Goal: Task Accomplishment & Management: Manage account settings

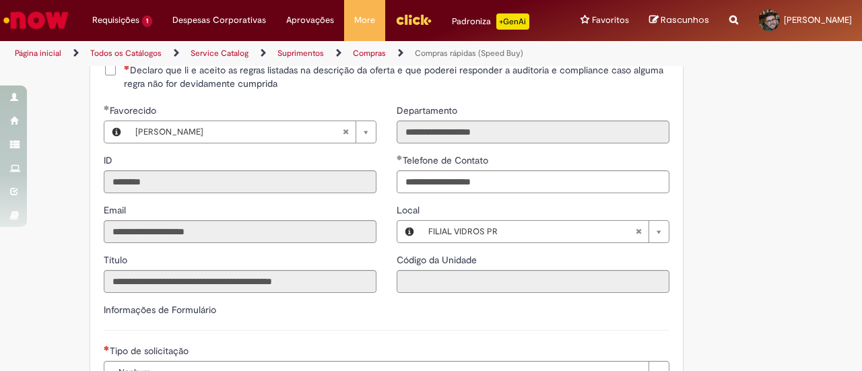
scroll to position [1712, 0]
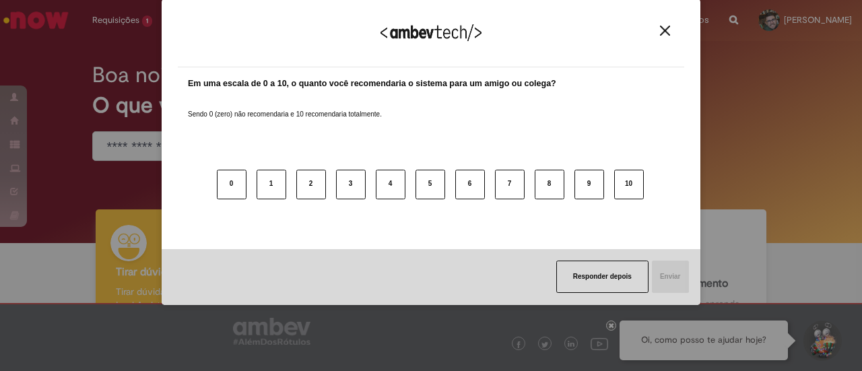
drag, startPoint x: 655, startPoint y: 22, endPoint x: 662, endPoint y: 28, distance: 9.1
click at [662, 28] on div "Agradecemos seu feedback!" at bounding box center [431, 41] width 507 height 53
click at [662, 28] on img "Close" at bounding box center [665, 31] width 10 height 10
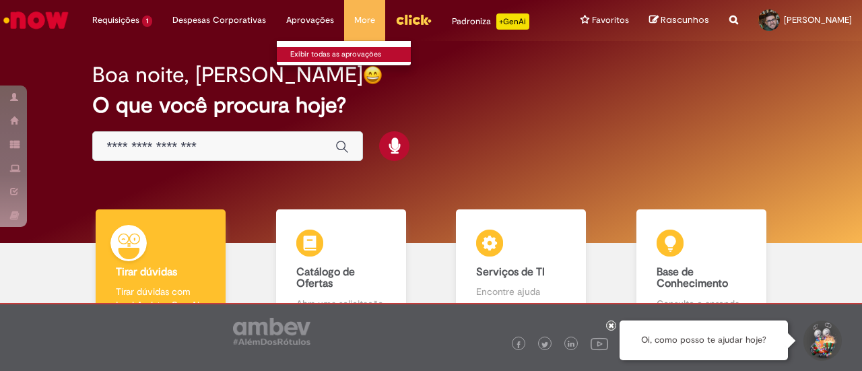
click at [321, 51] on link "Exibir todas as aprovações" at bounding box center [351, 54] width 148 height 15
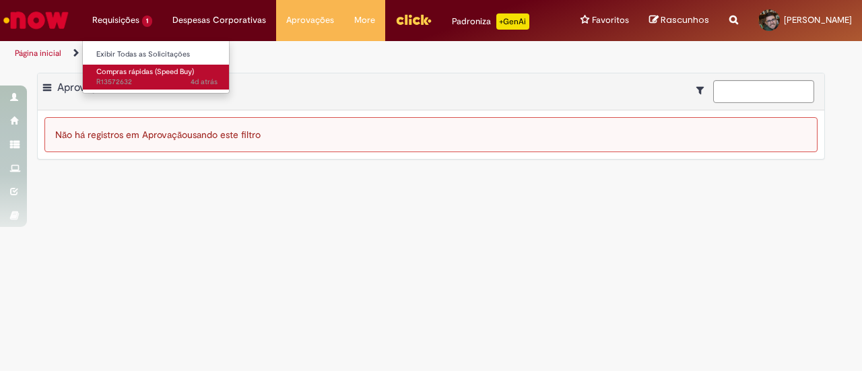
click at [127, 78] on span "4d atrás 4 dias atrás R13572632" at bounding box center [156, 82] width 121 height 11
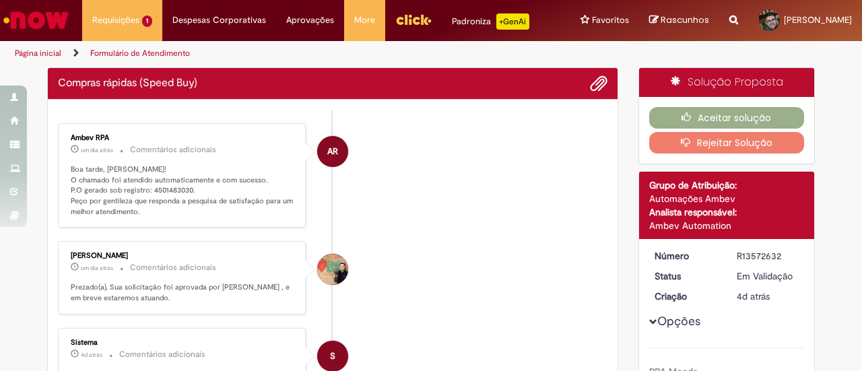
click at [158, 193] on p "Boa tarde, [PERSON_NAME]! O chamado foi atendido automaticamente e com sucesso.…" at bounding box center [183, 190] width 224 height 53
copy p "4501483030"
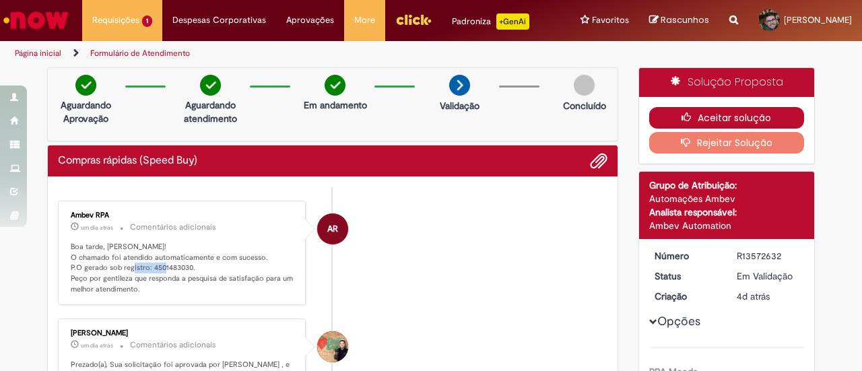
click at [690, 123] on button "Aceitar solução" at bounding box center [727, 118] width 156 height 22
